Goal: Task Accomplishment & Management: Use online tool/utility

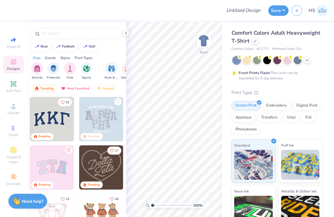
click at [303, 59] on div at bounding box center [277, 60] width 89 height 8
click at [305, 60] on icon at bounding box center [307, 59] width 5 height 5
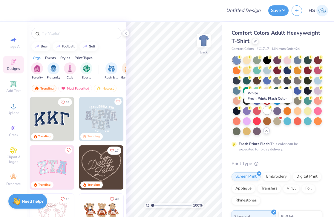
click at [268, 111] on div at bounding box center [267, 111] width 8 height 8
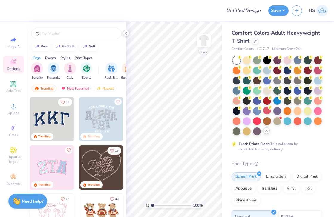
click at [127, 32] on icon at bounding box center [126, 33] width 5 height 5
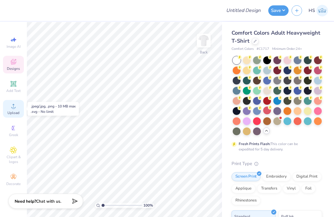
click at [14, 104] on icon at bounding box center [13, 105] width 7 height 7
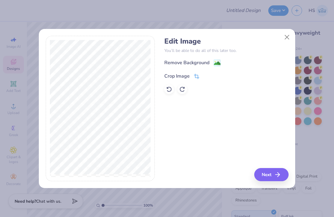
click at [191, 74] on div "Crop Image" at bounding box center [181, 76] width 35 height 7
click at [191, 75] on div "Crop Image" at bounding box center [181, 75] width 35 height 7
click at [205, 75] on icon at bounding box center [207, 76] width 4 height 4
click at [219, 62] on image at bounding box center [217, 64] width 7 height 7
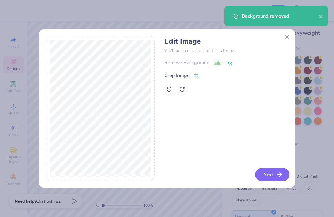
click at [268, 174] on button "Next" at bounding box center [272, 174] width 34 height 13
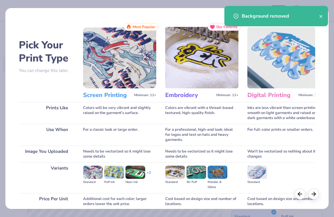
click at [323, 17] on div "Background removed" at bounding box center [276, 16] width 104 height 20
click at [321, 17] on icon "close" at bounding box center [320, 16] width 3 height 3
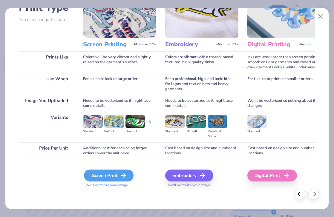
scroll to position [51, 0]
click at [99, 178] on div "Screen Print" at bounding box center [109, 176] width 50 height 12
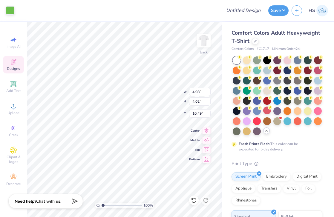
type input "3.00"
click at [206, 39] on img at bounding box center [204, 41] width 24 height 24
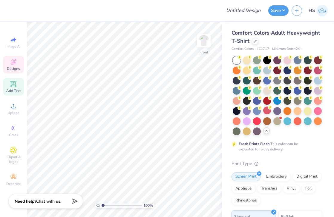
click at [13, 89] on span "Add Text" at bounding box center [13, 90] width 14 height 5
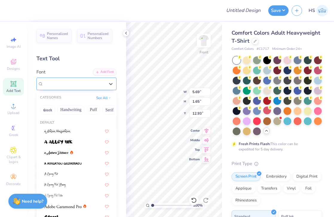
click at [86, 86] on div "Super Dream" at bounding box center [74, 83] width 63 height 9
click at [102, 85] on div "Super Dream" at bounding box center [74, 83] width 62 height 7
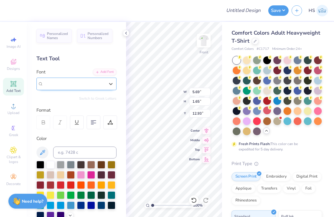
click at [102, 87] on div "Super Dream" at bounding box center [74, 83] width 63 height 9
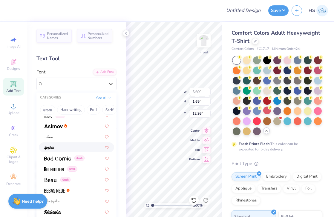
scroll to position [240, 0]
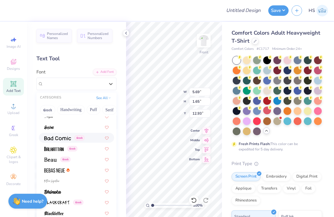
click at [61, 139] on img at bounding box center [57, 138] width 27 height 4
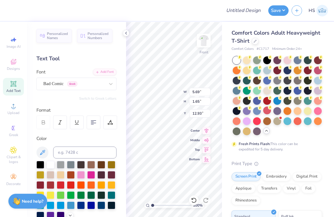
type input "5.75"
type input "1.67"
type input "12.92"
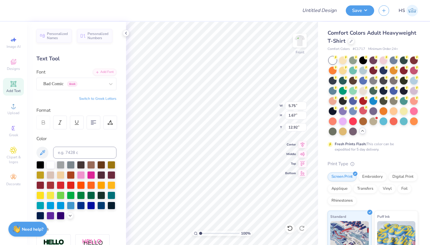
scroll to position [0, 1]
type textarea "Can do Attitude"
click at [332, 113] on div at bounding box center [333, 111] width 8 height 8
type input "14.53"
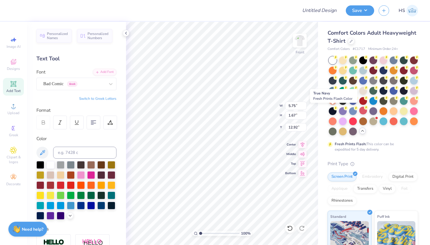
type input "1.55"
type input "12.98"
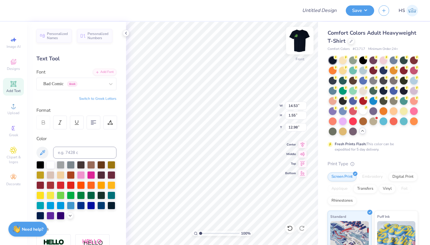
click at [302, 41] on img at bounding box center [300, 41] width 24 height 24
click at [298, 46] on img at bounding box center [300, 41] width 24 height 24
type input "10.85"
type input "1.15"
type input "3.25"
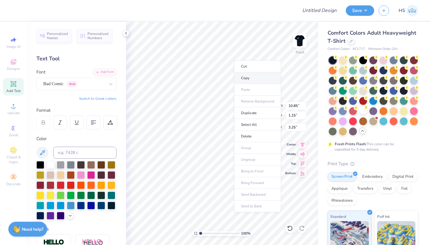
click at [246, 77] on li "Copy" at bounding box center [257, 78] width 47 height 12
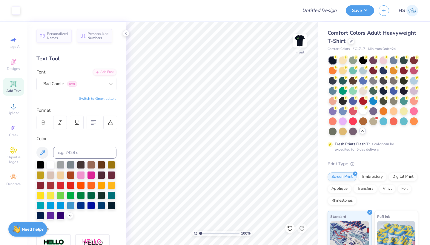
scroll to position [0, 0]
click at [14, 89] on span "Add Text" at bounding box center [13, 90] width 14 height 5
paste textarea "We’re Your Full-Service B2B Marketing Agency"
type textarea "We’reency"
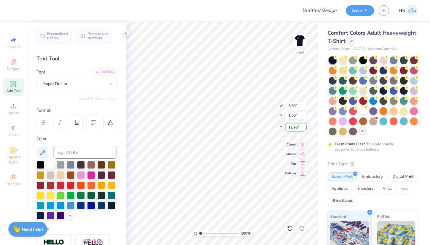
scroll to position [0, 1]
click at [16, 87] on icon at bounding box center [13, 83] width 7 height 7
click at [90, 83] on div "Super Dream" at bounding box center [74, 83] width 63 height 9
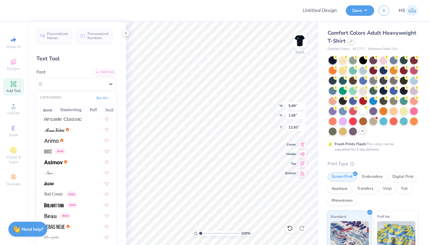
scroll to position [191, 0]
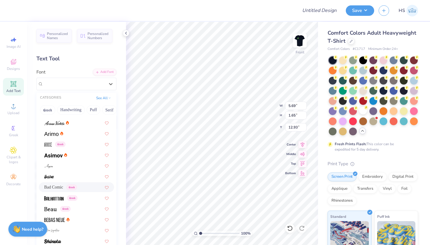
click at [63, 188] on span "Bad Comic" at bounding box center [53, 187] width 19 height 6
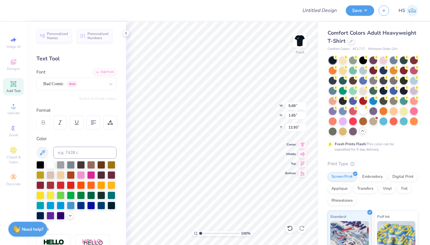
type input "5.75"
type input "1.67"
type input "12.92"
type textarea "Humbly confident"
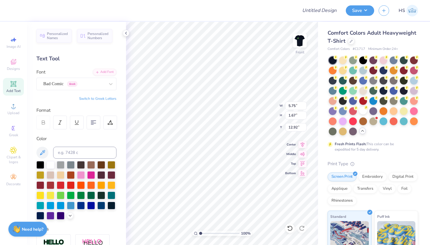
scroll to position [0, 2]
type input "4.40"
click at [19, 83] on div "Add Text" at bounding box center [13, 87] width 21 height 18
type input "5.69"
type input "1.65"
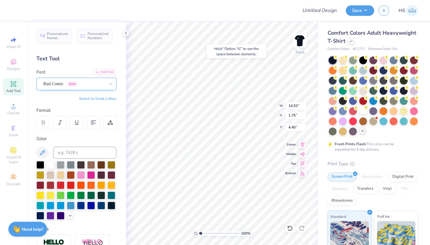
type input "12.93"
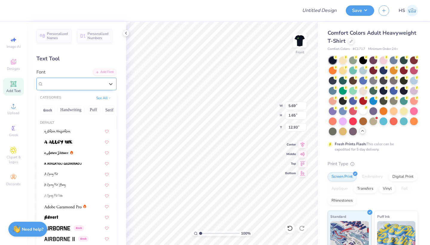
click at [67, 84] on span "Super Dream" at bounding box center [55, 83] width 24 height 7
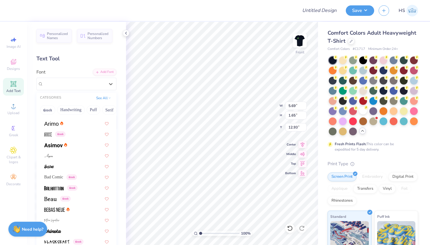
scroll to position [203, 0]
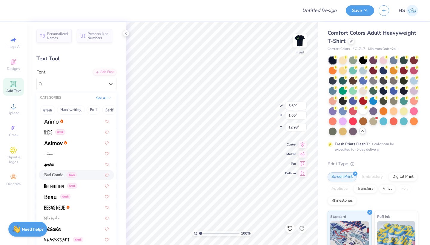
click at [63, 176] on span "Bad Comic" at bounding box center [53, 175] width 19 height 6
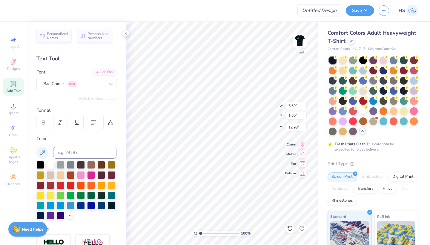
type textarea "t"
type textarea "Teamwork"
type input "5.89"
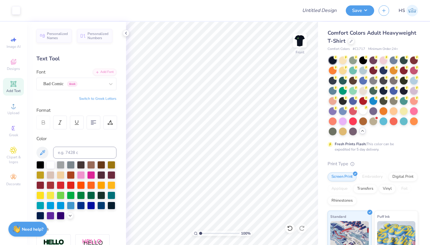
click at [16, 85] on icon at bounding box center [13, 83] width 7 height 7
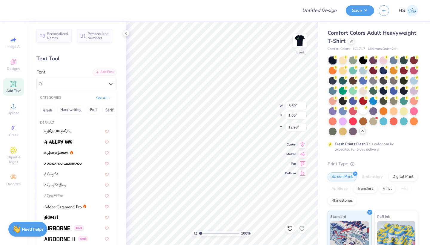
drag, startPoint x: 94, startPoint y: 82, endPoint x: 92, endPoint y: 90, distance: 7.9
click at [93, 82] on div "Super Dream" at bounding box center [74, 83] width 63 height 9
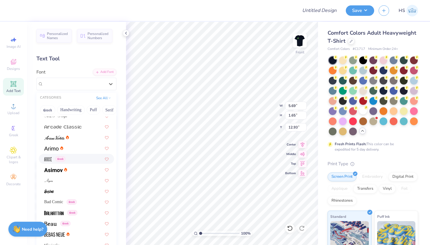
scroll to position [176, 0]
click at [60, 202] on span "Bad Comic" at bounding box center [53, 202] width 19 height 6
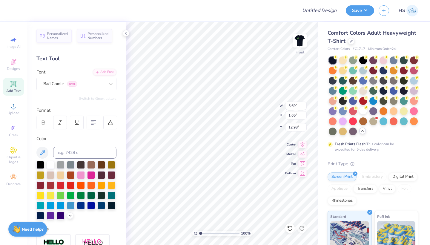
scroll to position [0, 1]
type textarea "Dependable"
type input "7.70"
click at [13, 90] on span "Add Text" at bounding box center [13, 90] width 14 height 5
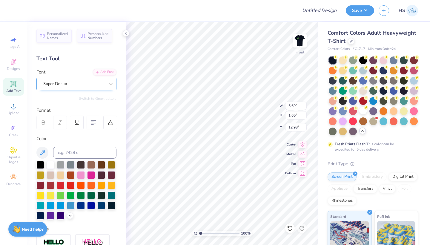
click at [90, 85] on div "Super Dream" at bounding box center [74, 83] width 63 height 9
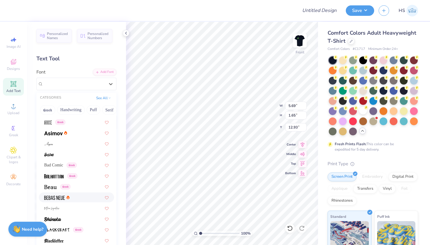
scroll to position [222, 0]
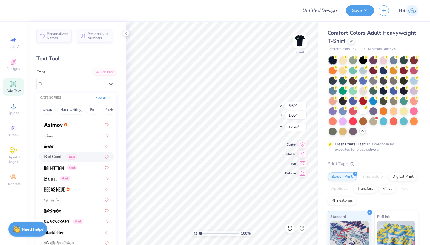
click at [60, 159] on span "Bad Comic" at bounding box center [53, 156] width 19 height 6
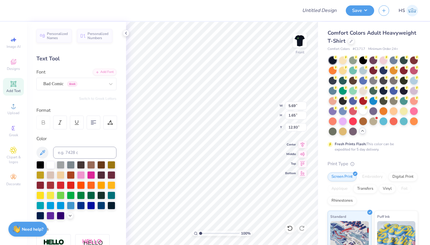
scroll to position [0, 2]
type textarea "Strive for excellence"
type input "9.73"
click at [15, 90] on span "Add Text" at bounding box center [13, 90] width 14 height 5
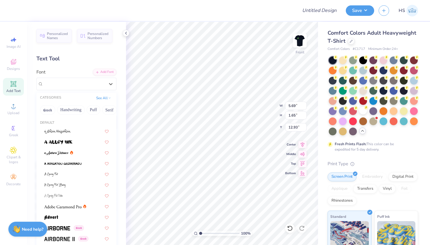
drag, startPoint x: 90, startPoint y: 79, endPoint x: 90, endPoint y: 92, distance: 13.4
click at [90, 79] on div "Super Dream" at bounding box center [76, 84] width 80 height 13
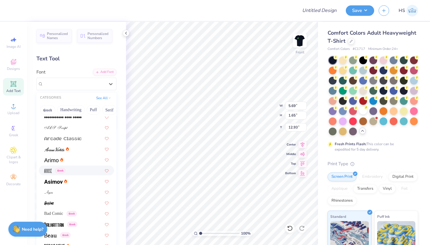
scroll to position [172, 0]
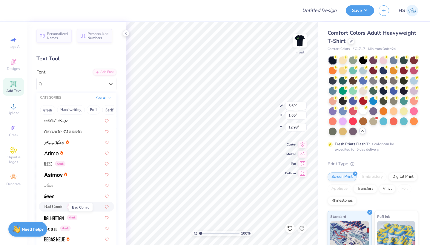
click at [55, 208] on span "Bad Comic" at bounding box center [53, 206] width 19 height 6
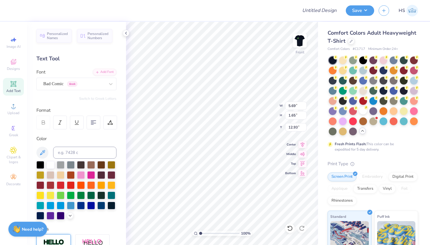
scroll to position [0, 2]
type textarea "Does the right thing"
type input "11.29"
type input "13.11"
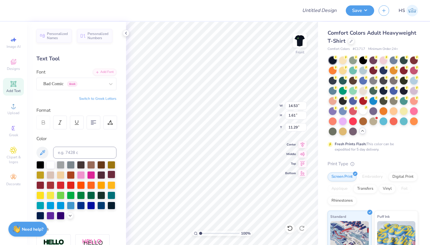
type input "2.25"
type input "7.70"
type input "12.01"
type input "2.06"
type input "7.68"
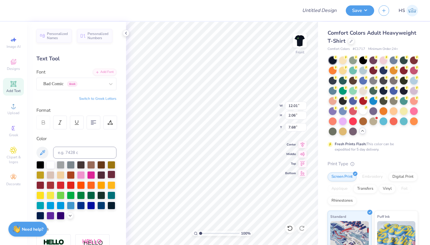
type input "10.55"
type input "1.81"
type input "7.70"
type input "11.37"
type input "5.89"
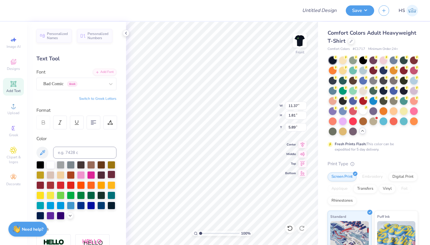
type input "9.47"
type input "1.50"
type input "14.53"
type input "1.25"
type input "9.51"
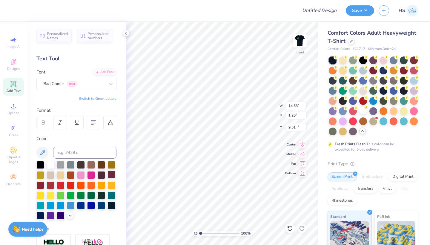
type input "1.61"
type input "10.96"
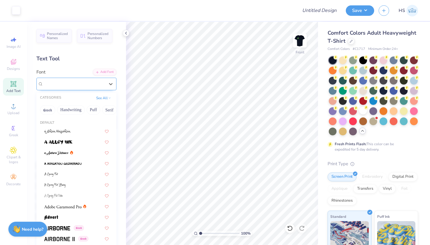
click at [64, 87] on span "Bad Comic" at bounding box center [53, 83] width 20 height 7
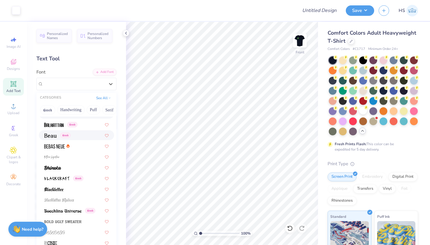
scroll to position [265, 0]
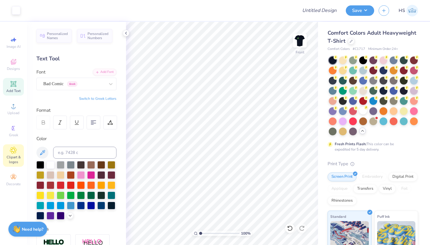
click at [18, 154] on div "Clipart & logos" at bounding box center [13, 155] width 21 height 22
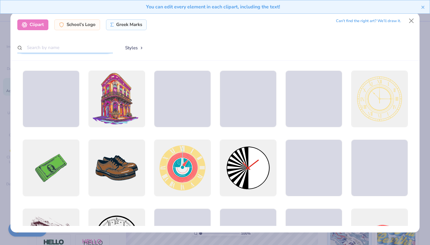
click at [109, 48] on input "text" at bounding box center [65, 47] width 96 height 11
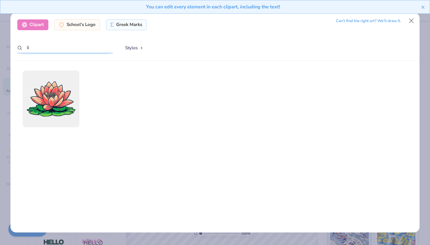
type input "l"
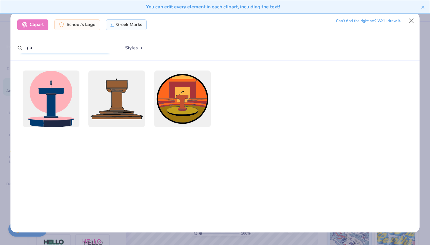
type input "p"
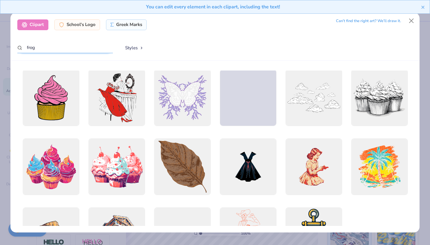
scroll to position [524, 0]
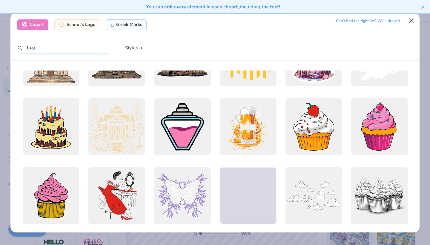
type input "frog"
click at [409, 21] on button "Close" at bounding box center [411, 20] width 11 height 11
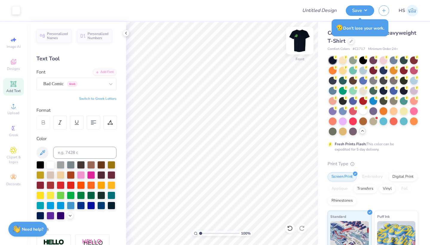
click at [299, 47] on img at bounding box center [300, 41] width 24 height 24
click at [360, 11] on button "Save" at bounding box center [360, 9] width 28 height 10
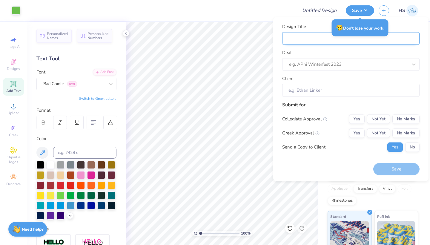
click at [319, 40] on input "Design Title" at bounding box center [350, 38] width 137 height 13
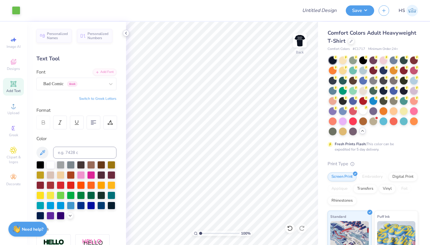
click at [126, 32] on icon at bounding box center [126, 33] width 5 height 5
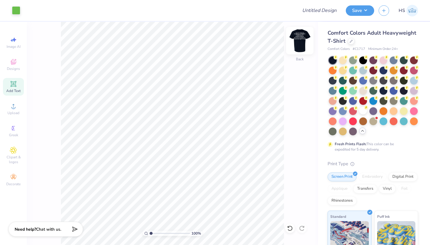
click at [303, 40] on img at bounding box center [300, 41] width 24 height 24
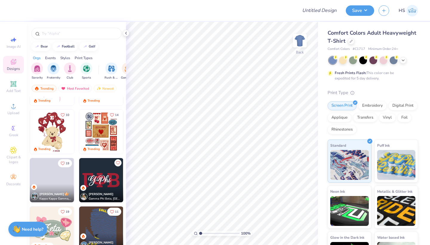
scroll to position [128, 0]
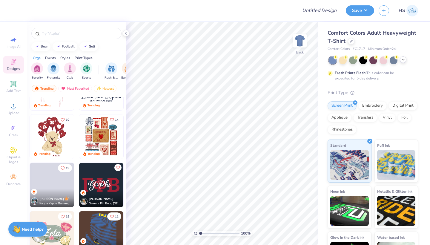
click at [404, 61] on icon at bounding box center [403, 59] width 5 height 5
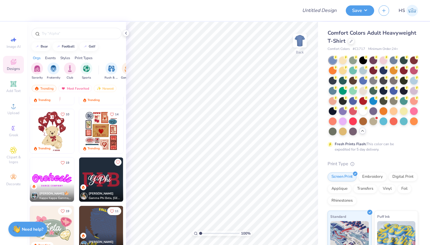
scroll to position [125, 0]
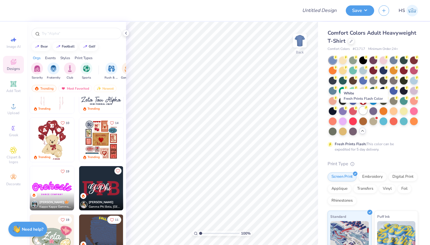
click at [363, 108] on div at bounding box center [363, 111] width 8 height 8
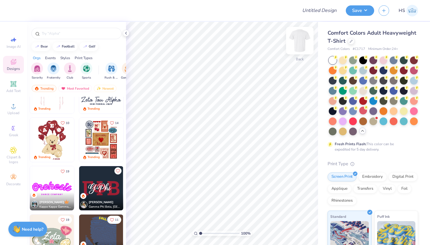
click at [301, 43] on img at bounding box center [300, 41] width 24 height 24
click at [99, 140] on img at bounding box center [101, 140] width 44 height 44
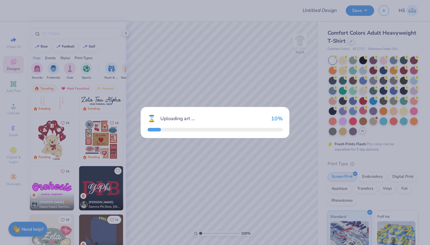
click at [99, 140] on div "⌛ Uploading art ... 10 %" at bounding box center [215, 122] width 430 height 245
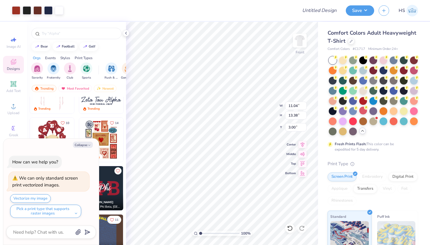
type textarea "x"
type input "4.20"
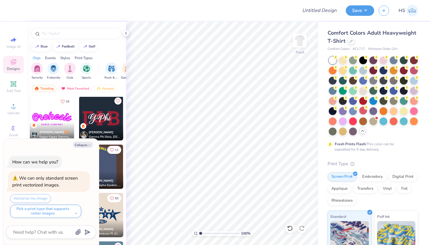
scroll to position [199, 0]
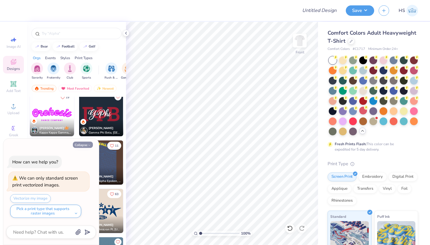
click at [87, 144] on icon "button" at bounding box center [89, 145] width 4 height 4
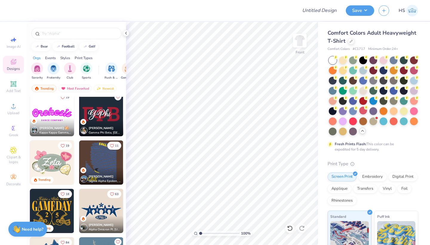
type textarea "x"
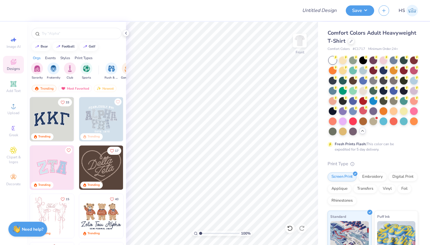
scroll to position [0, 0]
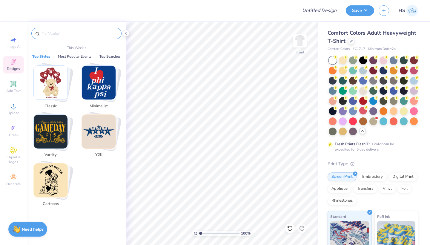
click at [56, 32] on input "text" at bounding box center [79, 33] width 76 height 6
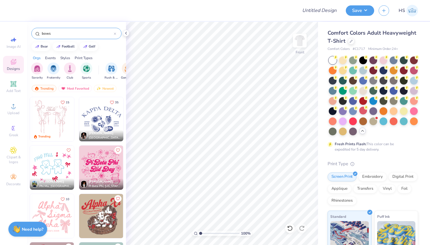
type input "bows"
click at [54, 122] on img at bounding box center [52, 119] width 44 height 44
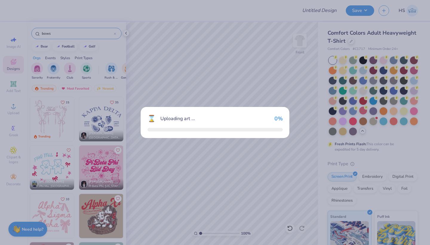
click at [54, 122] on div "⌛ Uploading art ... 0 %" at bounding box center [215, 122] width 430 height 245
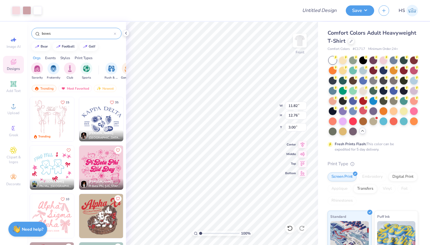
type input "4.32"
click at [115, 34] on icon at bounding box center [115, 34] width 2 height 2
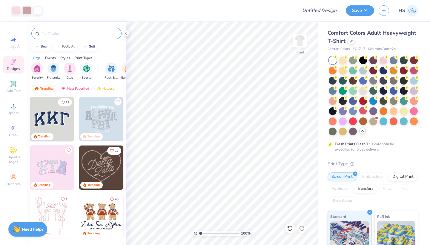
click at [100, 33] on input "text" at bounding box center [79, 33] width 76 height 6
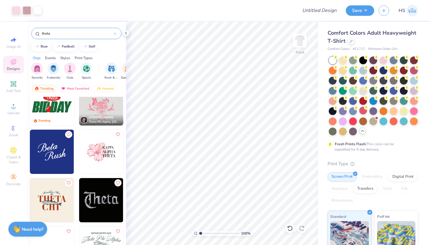
scroll to position [162, 0]
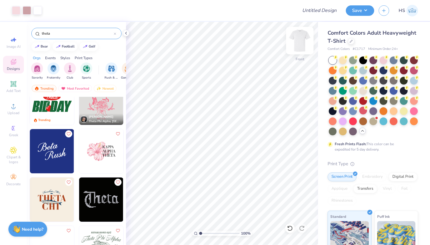
type input "theta"
click at [298, 40] on img at bounding box center [300, 41] width 24 height 24
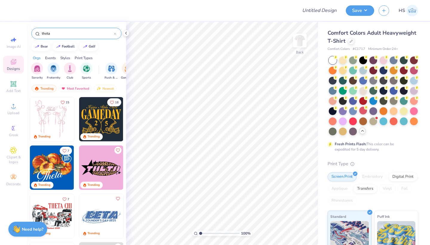
scroll to position [0, 0]
click at [116, 34] on icon at bounding box center [115, 34] width 2 height 2
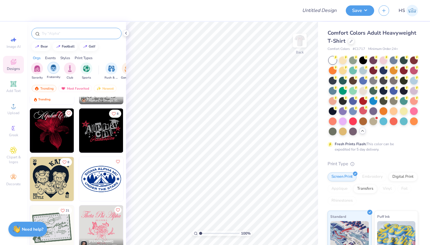
scroll to position [1602, 0]
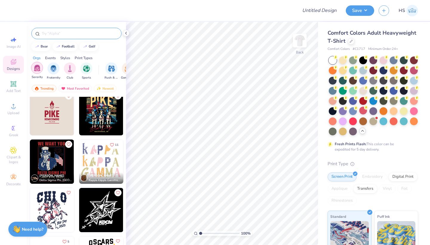
click at [39, 69] on img "filter for Sorority" at bounding box center [37, 67] width 7 height 7
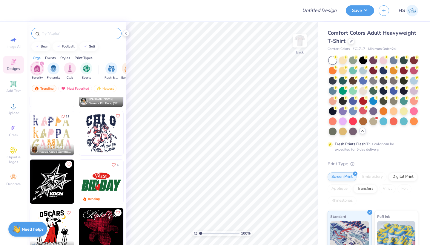
scroll to position [1103, 0]
